Goal: Task Accomplishment & Management: Manage account settings

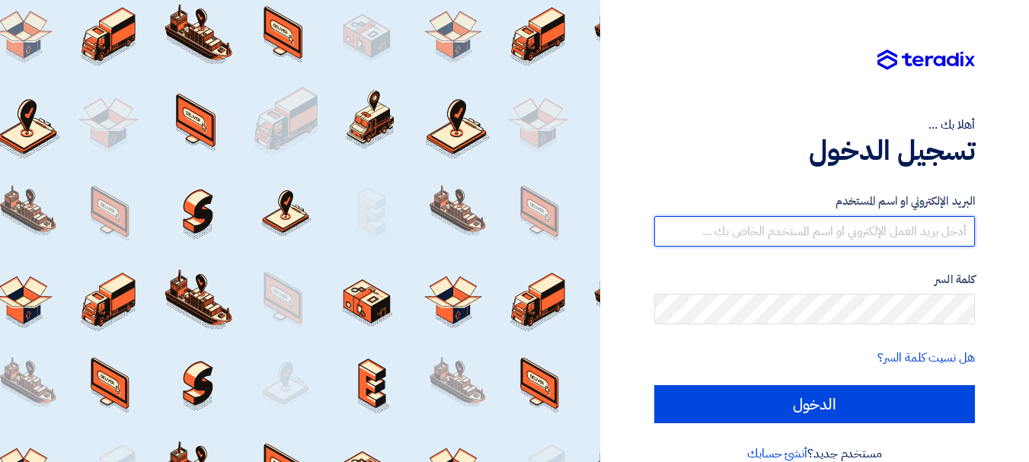
click at [765, 238] on input "text" at bounding box center [814, 231] width 321 height 30
type input "[EMAIL_ADDRESS][DOMAIN_NAME]"
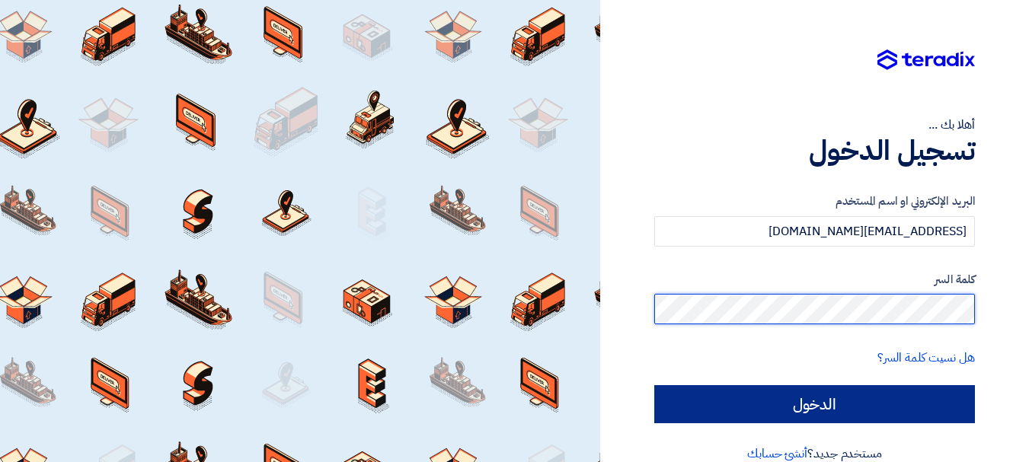
click at [654, 385] on input "الدخول" at bounding box center [814, 404] width 321 height 38
type input "Sign in"
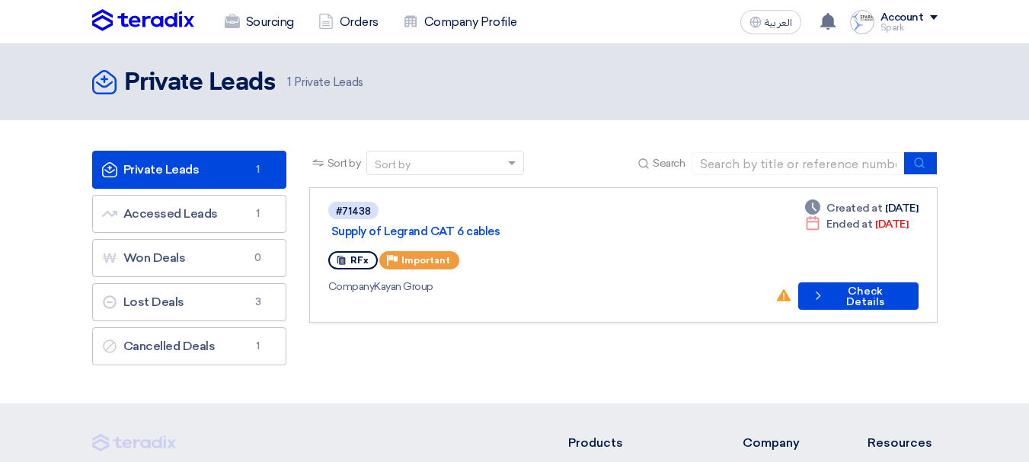
click at [645, 254] on div "#71438 Supply of Legrand CAT 6 cables RFx Priority Important Company Kayan Group" at bounding box center [545, 255] width 435 height 110
click at [833, 284] on button "Check details Check Details" at bounding box center [858, 296] width 120 height 27
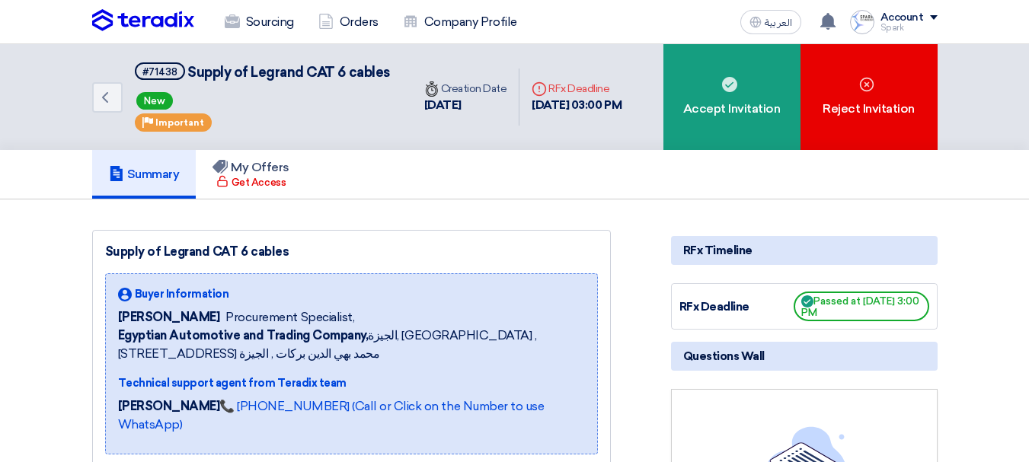
click at [191, 18] on img at bounding box center [143, 20] width 102 height 23
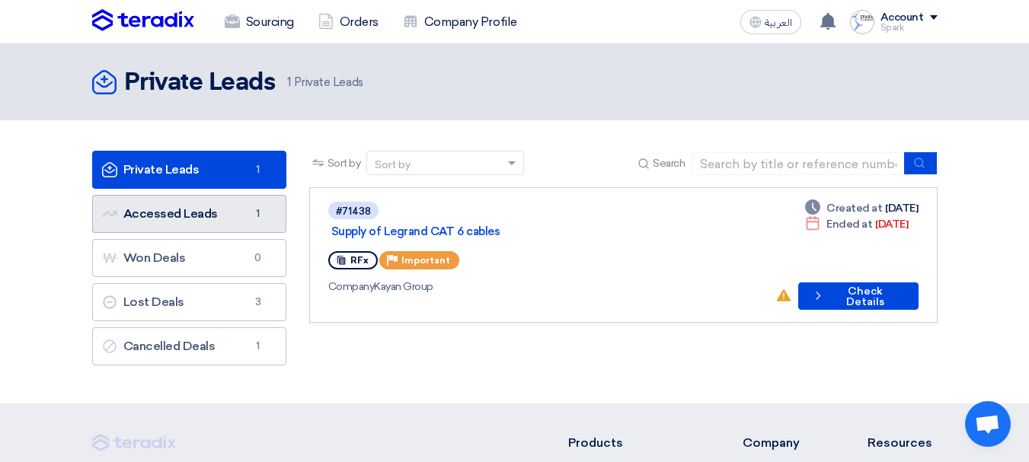
click at [203, 224] on link "Accessed Leads Accessed Leads 1" at bounding box center [189, 214] width 194 height 38
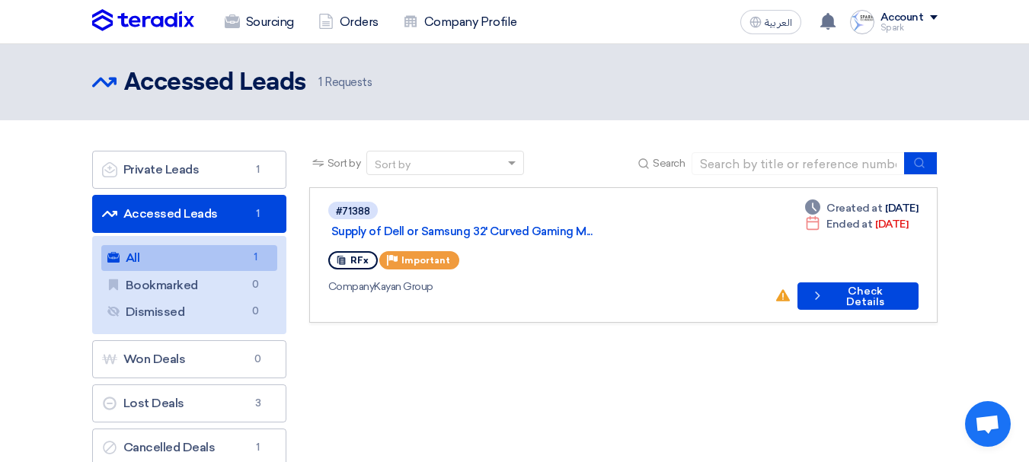
click at [133, 28] on img at bounding box center [143, 20] width 102 height 23
